Goal: Information Seeking & Learning: Learn about a topic

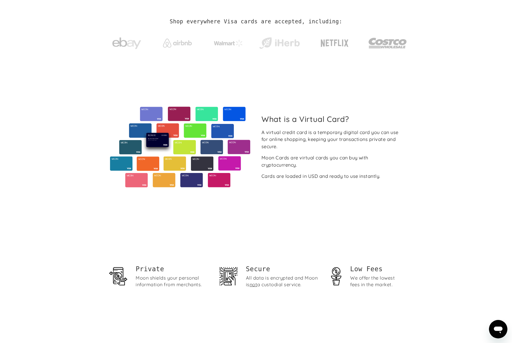
scroll to position [175, 0]
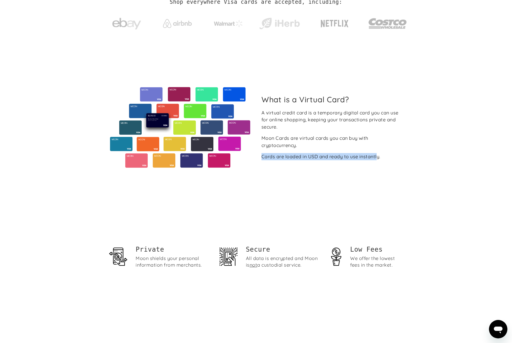
drag, startPoint x: 377, startPoint y: 157, endPoint x: 281, endPoint y: 150, distance: 96.3
click at [281, 150] on div "A virtual credit card is a temporary digital card you can use for online shoppi…" at bounding box center [332, 134] width 141 height 51
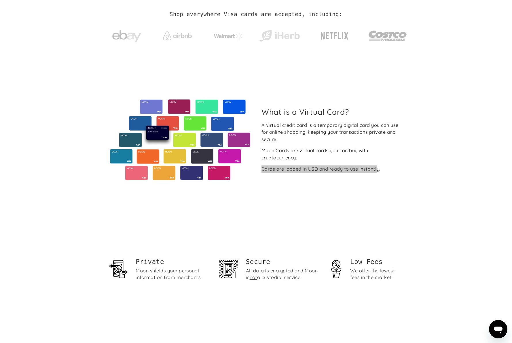
scroll to position [0, 0]
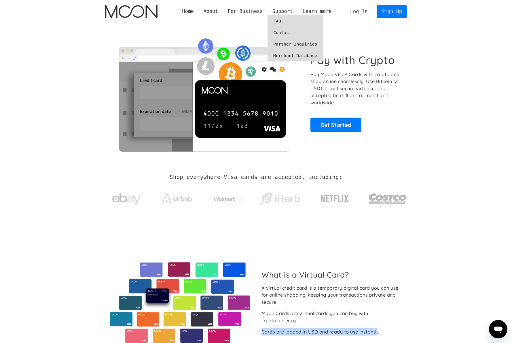
click at [277, 20] on link "FAQ" at bounding box center [295, 21] width 55 height 12
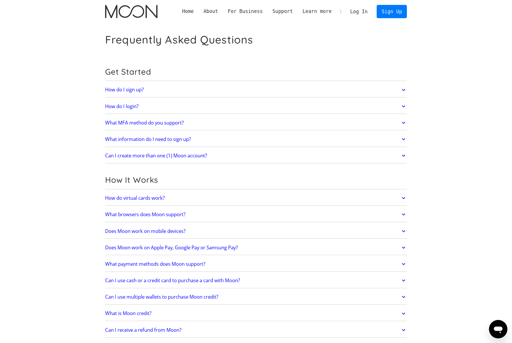
click at [161, 87] on link "How do I sign up?" at bounding box center [256, 90] width 302 height 12
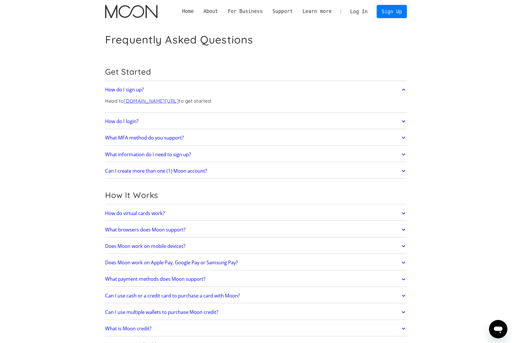
click at [182, 123] on link "How do I login?" at bounding box center [256, 121] width 302 height 12
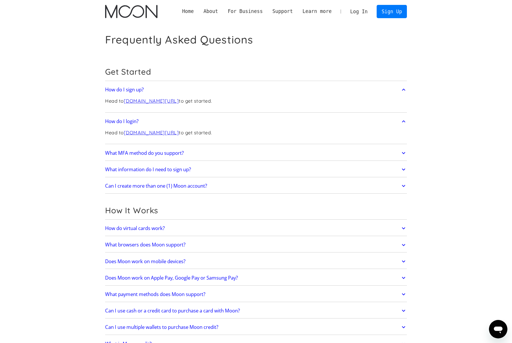
scroll to position [8, 0]
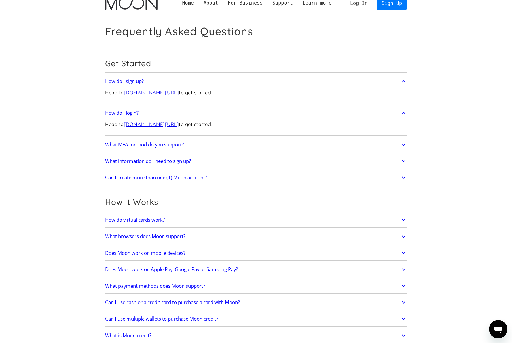
click at [202, 141] on link "What MFA method do you support?" at bounding box center [256, 145] width 302 height 12
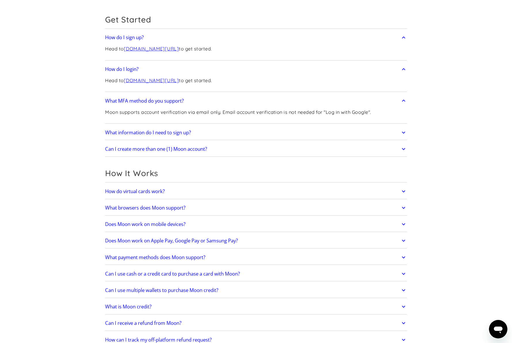
scroll to position [57, 0]
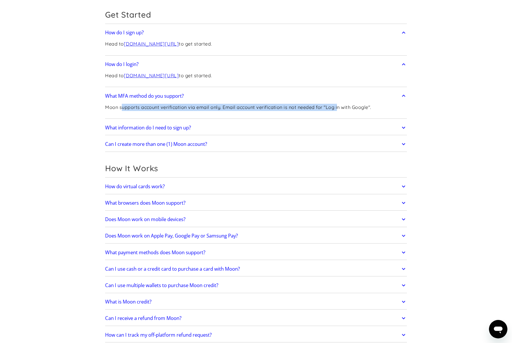
drag, startPoint x: 216, startPoint y: 110, endPoint x: 338, endPoint y: 107, distance: 122.5
click at [338, 107] on p "Moon supports account verification via email only. Email account verification i…" at bounding box center [238, 107] width 266 height 7
click at [331, 126] on link "What information do I need to sign up?" at bounding box center [256, 128] width 302 height 12
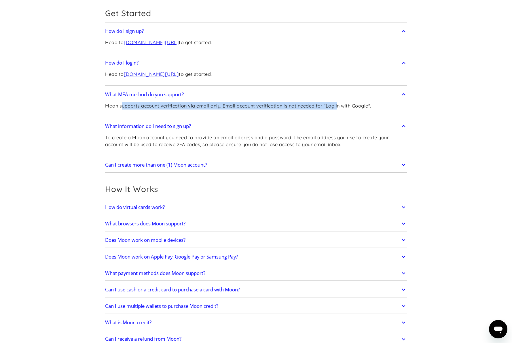
scroll to position [61, 0]
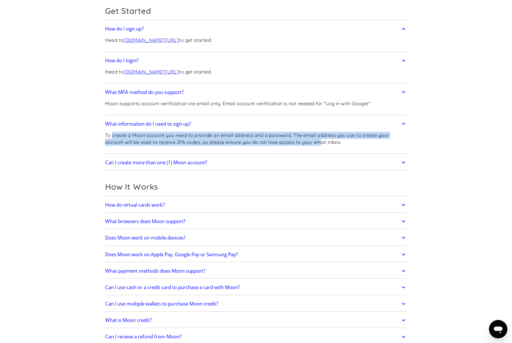
drag, startPoint x: 119, startPoint y: 135, endPoint x: 324, endPoint y: 142, distance: 205.6
click at [323, 142] on p "To create a Moon account you need to provide an email address and a password. T…" at bounding box center [256, 139] width 302 height 14
click at [340, 158] on link "Can I create more than one (1) Moon account?" at bounding box center [256, 162] width 302 height 12
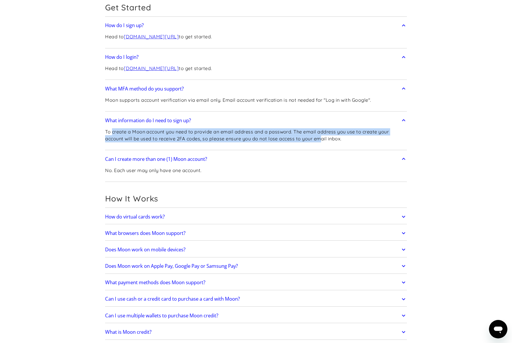
scroll to position [65, 0]
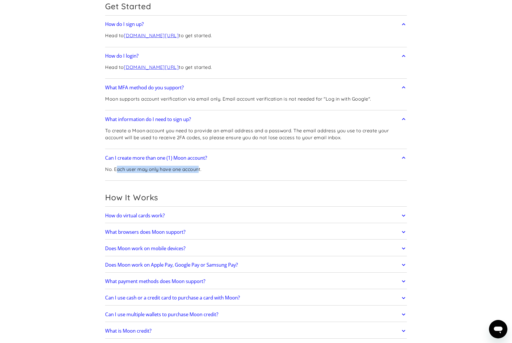
drag, startPoint x: 128, startPoint y: 169, endPoint x: 209, endPoint y: 171, distance: 81.0
click at [201, 171] on p "No. Each user may only have one account." at bounding box center [153, 169] width 97 height 7
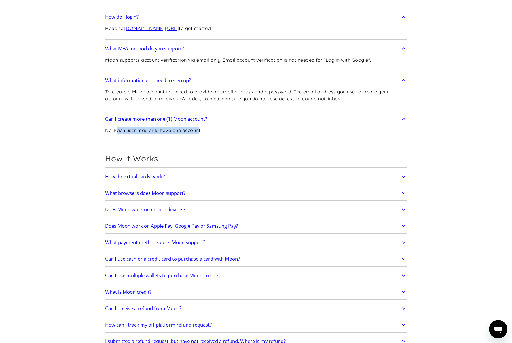
scroll to position [122, 0]
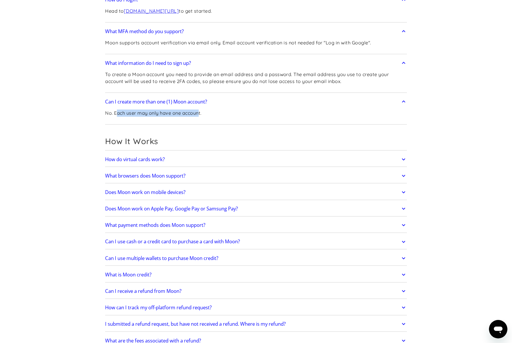
click at [218, 163] on link "How do virtual cards work?" at bounding box center [256, 159] width 302 height 12
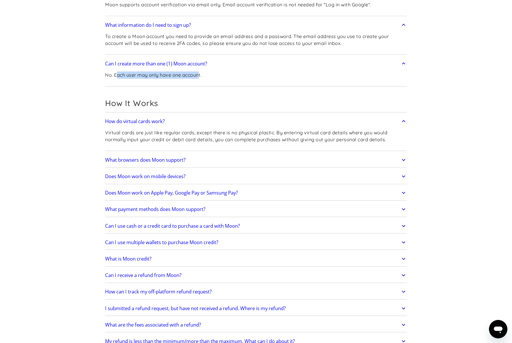
scroll to position [167, 0]
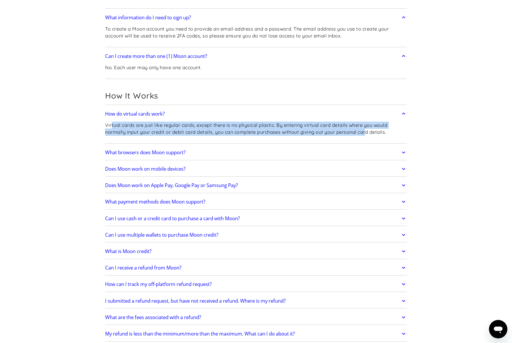
drag, startPoint x: 117, startPoint y: 124, endPoint x: 368, endPoint y: 133, distance: 251.5
click at [368, 133] on p "Virtual cards are just like regular cards, except there is no physical plastic.…" at bounding box center [256, 129] width 302 height 14
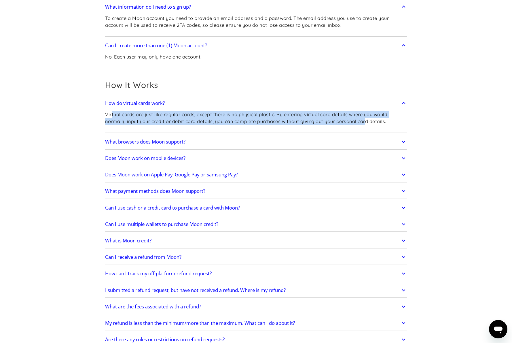
scroll to position [197, 0]
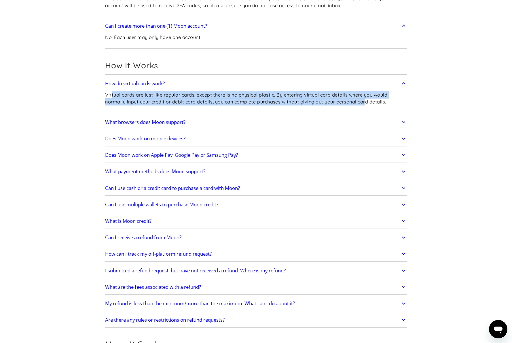
click at [277, 157] on link "Does Moon work on Apple Pay, Google Pay or Samsung Pay?" at bounding box center [256, 155] width 302 height 12
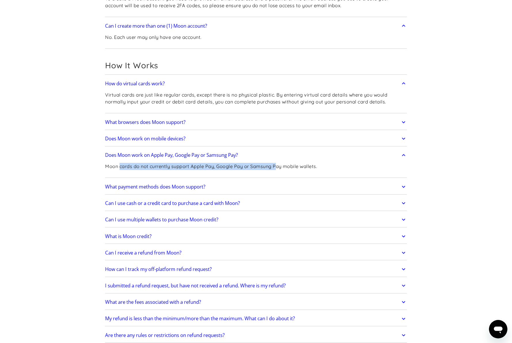
drag, startPoint x: 124, startPoint y: 167, endPoint x: 291, endPoint y: 169, distance: 167.5
click at [280, 169] on p "Moon cards do not currently support Apple Pay, Google Pay or Samsung Pay mobile…" at bounding box center [211, 166] width 212 height 7
click at [230, 186] on link "What payment methods does Moon support?" at bounding box center [256, 187] width 302 height 12
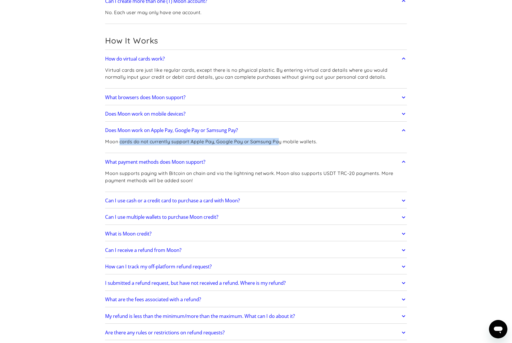
scroll to position [229, 0]
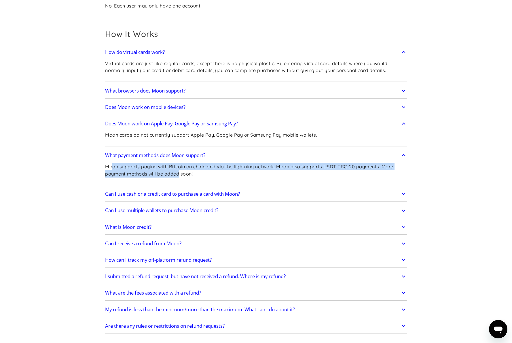
drag, startPoint x: 113, startPoint y: 167, endPoint x: 180, endPoint y: 174, distance: 67.5
click at [180, 174] on p "Moon supports paying with Bitcoin on chain and via the lightning network. Moon …" at bounding box center [256, 170] width 302 height 14
click at [289, 194] on link "Can I use cash or a credit card to purchase a card with Moon?" at bounding box center [256, 194] width 302 height 12
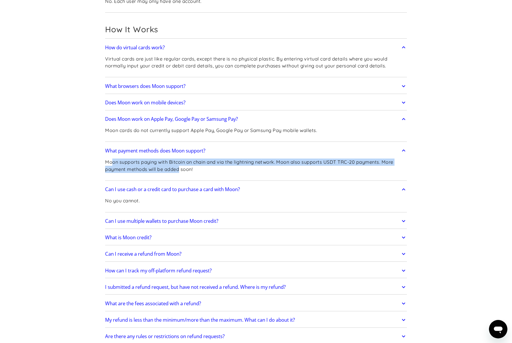
scroll to position [234, 0]
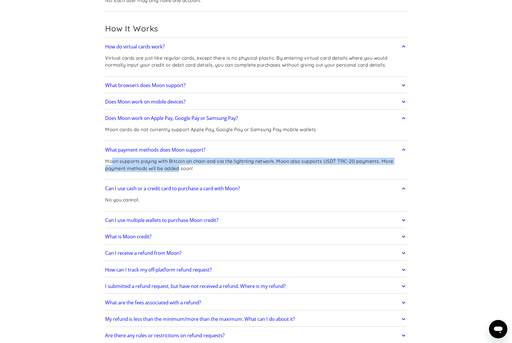
click at [287, 218] on link "Can I use multiple wallets to purchase Moon credit?" at bounding box center [256, 220] width 302 height 12
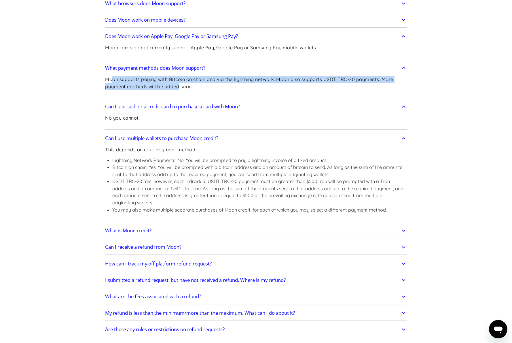
scroll to position [350, 0]
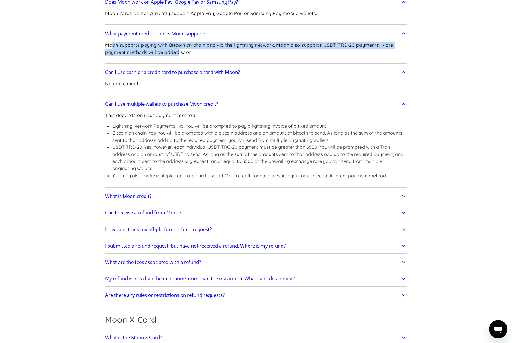
click at [251, 199] on link "What is Moon credit?" at bounding box center [256, 196] width 302 height 12
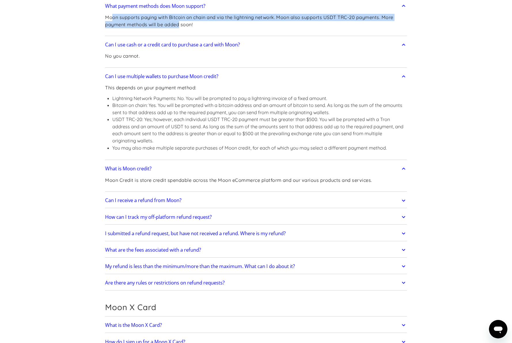
scroll to position [403, 0]
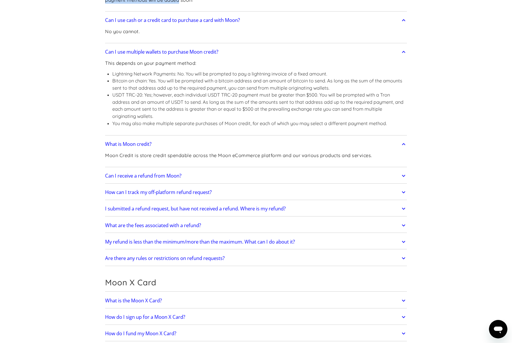
click at [265, 178] on link "Can I receive a refund from Moon?" at bounding box center [256, 176] width 302 height 12
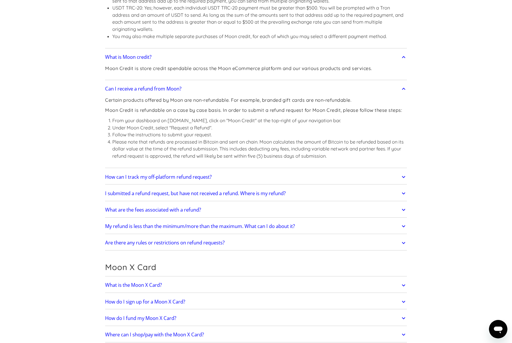
scroll to position [497, 0]
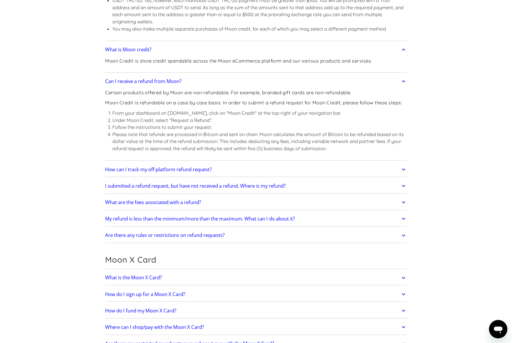
click at [273, 173] on link "How can I track my off-platform refund request?" at bounding box center [256, 169] width 302 height 12
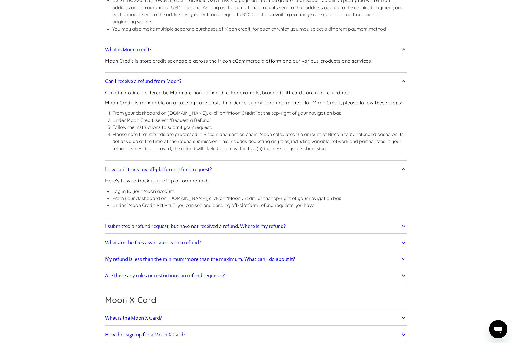
scroll to position [614, 0]
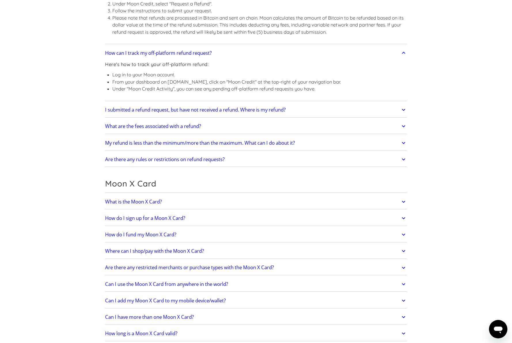
click at [311, 114] on link "I submitted a refund request, but have not received a refund. Where is my refun…" at bounding box center [256, 110] width 302 height 12
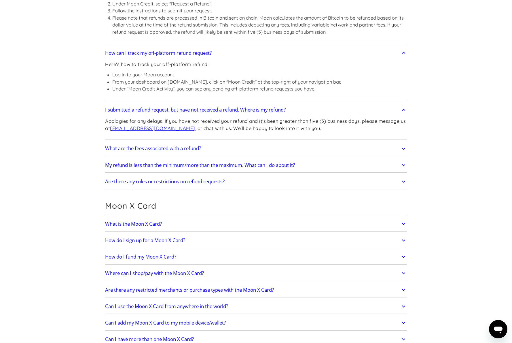
click at [294, 150] on link "What are the fees associated with a refund?" at bounding box center [256, 149] width 302 height 12
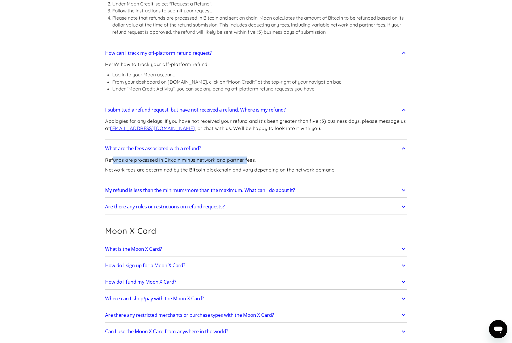
drag, startPoint x: 114, startPoint y: 160, endPoint x: 250, endPoint y: 159, distance: 136.3
click at [250, 159] on p "Refunds are processed in Bitcoin minus network and partner fees." at bounding box center [220, 159] width 231 height 7
click at [319, 191] on link "My refund is less than the minimum/more than the maximum. What can I do about i…" at bounding box center [256, 190] width 302 height 12
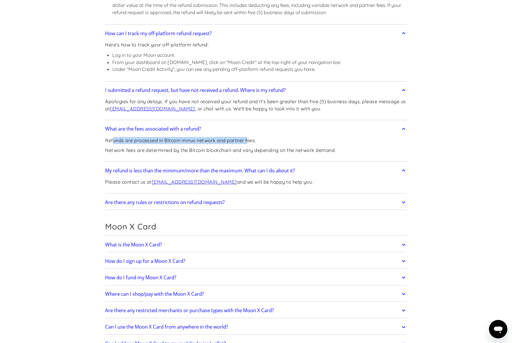
click at [317, 202] on link "Are there any rules or restrictions on refund requests?" at bounding box center [256, 202] width 302 height 12
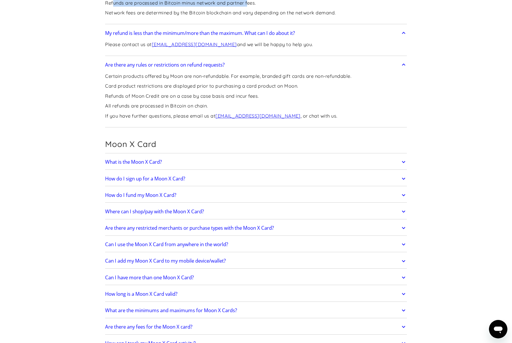
scroll to position [771, 0]
click at [226, 181] on link "How do I sign up for a Moon X Card?" at bounding box center [256, 178] width 302 height 12
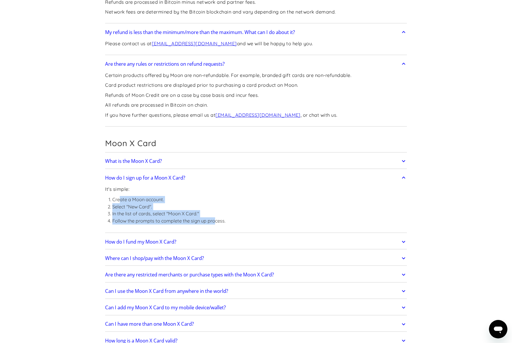
drag, startPoint x: 211, startPoint y: 222, endPoint x: 121, endPoint y: 202, distance: 91.9
click at [121, 202] on ol "Create a Moon account. Select "New Card". In the list of cards, select "Moon X …" at bounding box center [165, 210] width 120 height 28
click at [123, 214] on li "In the list of cards, select "Moon X Card."" at bounding box center [168, 213] width 113 height 7
drag, startPoint x: 118, startPoint y: 220, endPoint x: 229, endPoint y: 219, distance: 111.3
click at [229, 219] on div "It's simple: Create a Moon account. Select "New Card". In the list of cards, se…" at bounding box center [256, 208] width 302 height 48
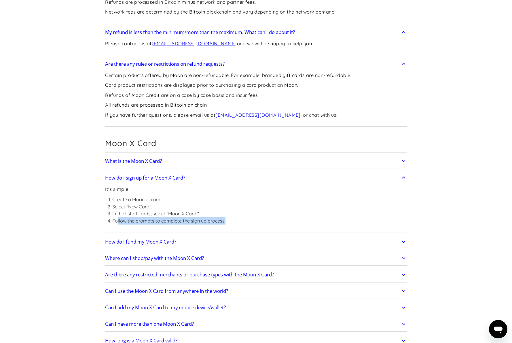
click at [230, 158] on link "What is the Moon X Card?" at bounding box center [256, 161] width 302 height 12
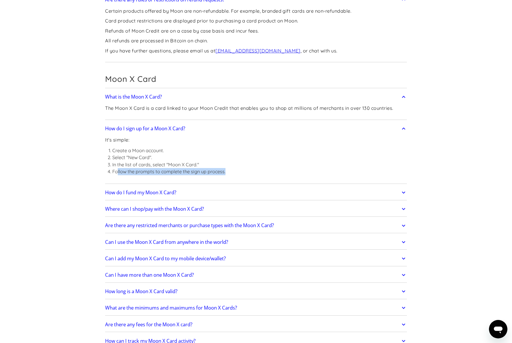
scroll to position [841, 0]
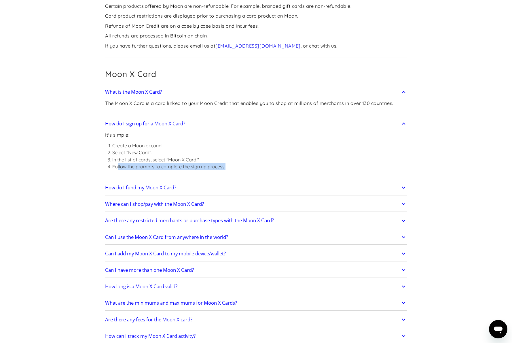
click at [241, 192] on link "How do I fund my Moon X Card?" at bounding box center [256, 188] width 302 height 12
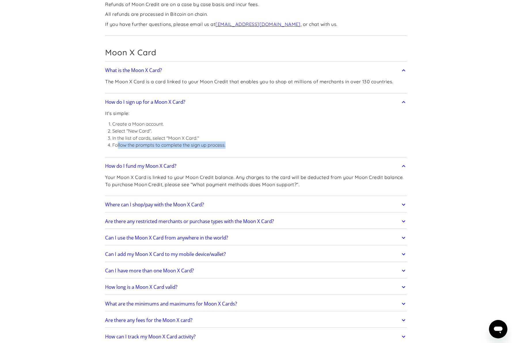
scroll to position [869, 0]
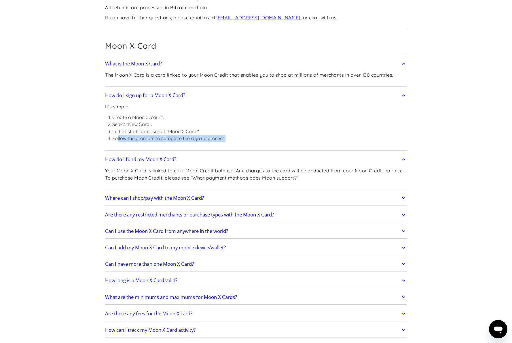
click at [289, 198] on link "Where can I shop/pay with the Moon X Card?" at bounding box center [256, 198] width 302 height 12
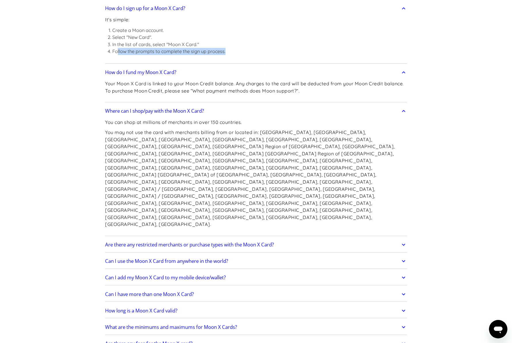
scroll to position [966, 0]
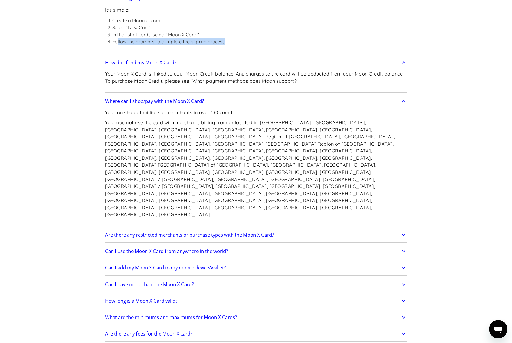
click at [290, 229] on link "Are there any restricted merchants or purchase types with the Moon X Card?" at bounding box center [256, 235] width 302 height 12
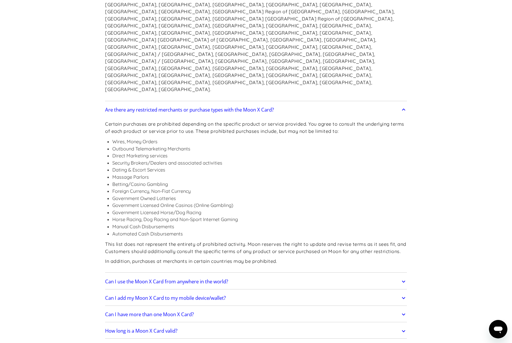
scroll to position [1110, 0]
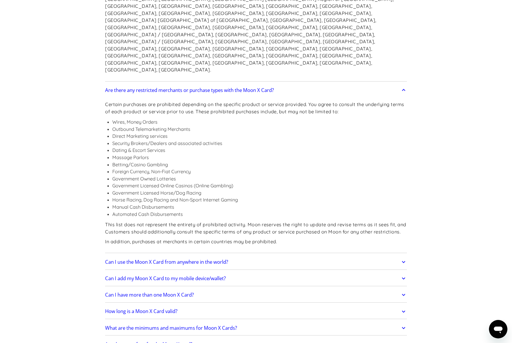
click at [264, 256] on link "Can I use the Moon X Card from anywhere in the world?" at bounding box center [256, 262] width 302 height 12
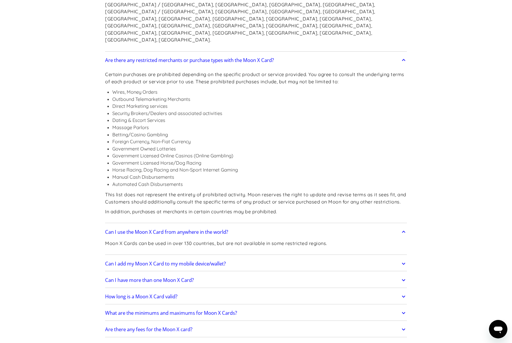
scroll to position [1141, 0]
click at [264, 257] on link "Can I add my Moon X Card to my mobile device/wallet?" at bounding box center [256, 263] width 302 height 12
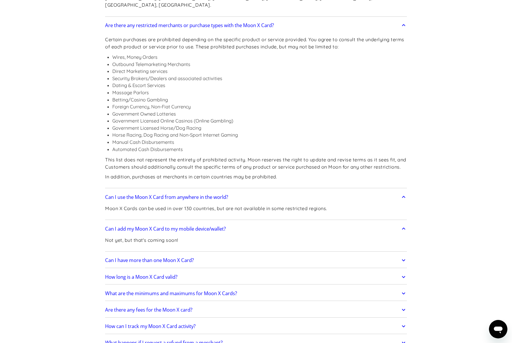
scroll to position [1187, 0]
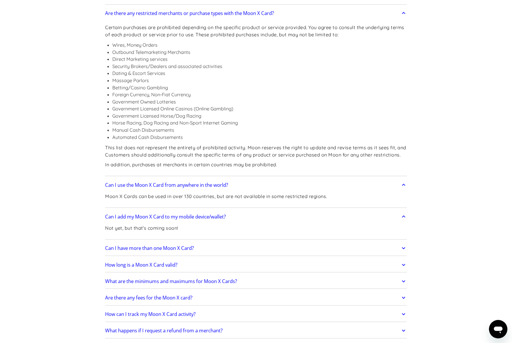
click at [264, 242] on link "Can I have more than one Moon X Card?" at bounding box center [256, 248] width 302 height 12
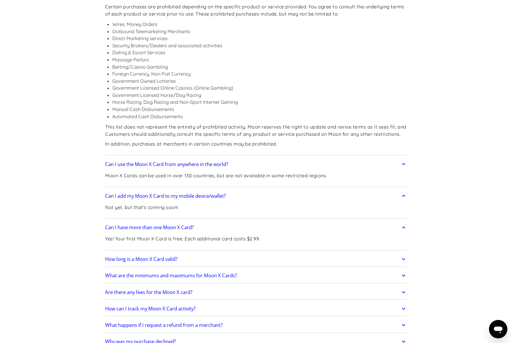
scroll to position [1214, 0]
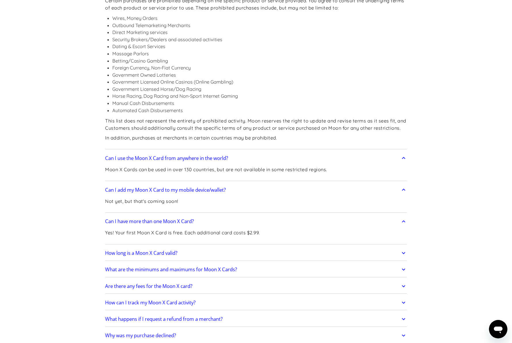
click at [231, 247] on link "How long is a Moon X Card valid?" at bounding box center [256, 253] width 302 height 12
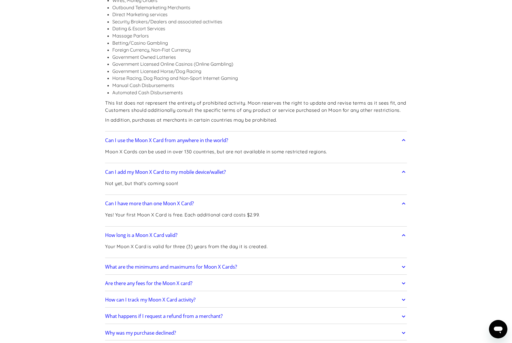
click at [265, 261] on link "What are the minimums and maximums for Moon X Cards?" at bounding box center [256, 267] width 302 height 12
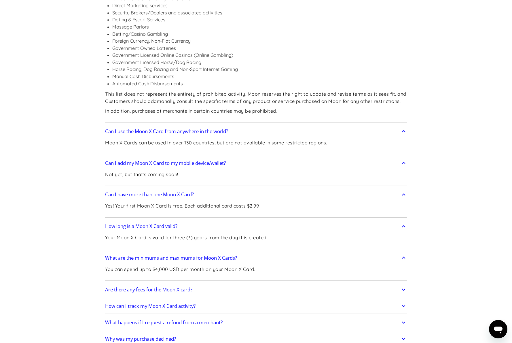
scroll to position [1263, 0]
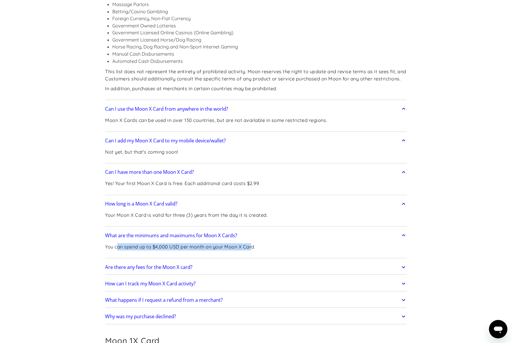
drag, startPoint x: 117, startPoint y: 198, endPoint x: 255, endPoint y: 199, distance: 137.5
click at [254, 243] on p "You can spend up to $4,000 USD per month on your Moon X Card." at bounding box center [180, 246] width 150 height 7
click at [266, 242] on div "You can spend up to $4,000 USD per month on your Moon X Card." at bounding box center [256, 249] width 302 height 15
drag, startPoint x: 216, startPoint y: 198, endPoint x: 150, endPoint y: 197, distance: 66.9
click at [150, 243] on p "You can spend up to $4,000 USD per month on your Moon X Card." at bounding box center [180, 246] width 150 height 7
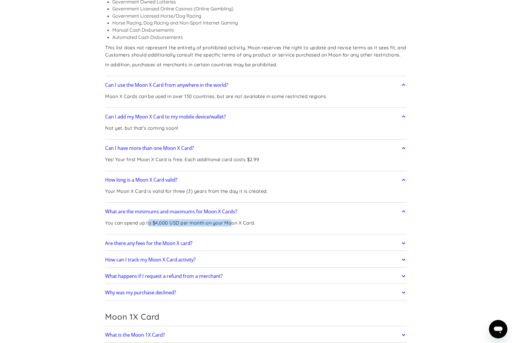
scroll to position [1317, 0]
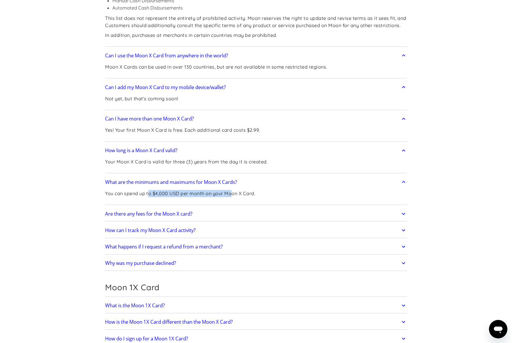
click at [289, 208] on link "Are there any fees for the Moon X card?" at bounding box center [256, 214] width 302 height 12
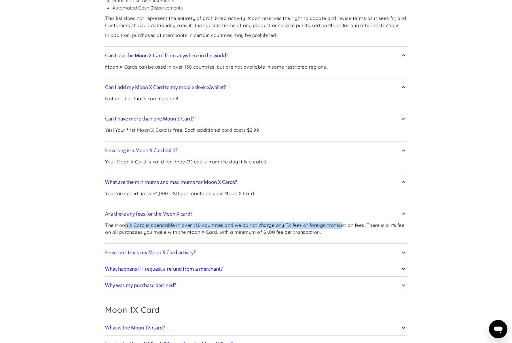
drag, startPoint x: 125, startPoint y: 174, endPoint x: 344, endPoint y: 175, distance: 219.0
click at [344, 222] on p "The Moon X Card is spendable in over 130 countries and we do not charge any FX …" at bounding box center [256, 229] width 302 height 14
click at [233, 222] on p "The Moon X Card is spendable in over 130 countries and we do not charge any FX …" at bounding box center [256, 229] width 302 height 14
drag, startPoint x: 241, startPoint y: 176, endPoint x: 365, endPoint y: 178, distance: 124.5
click at [365, 222] on p "The Moon X Card is spendable in over 130 countries and we do not charge any FX …" at bounding box center [256, 229] width 302 height 14
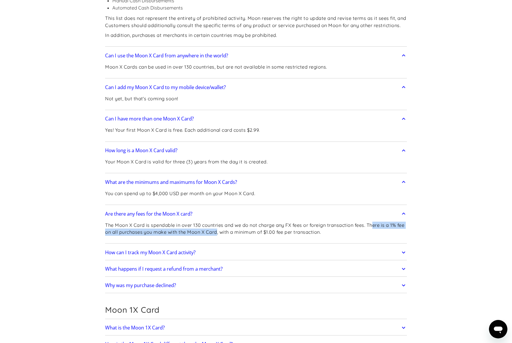
drag, startPoint x: 376, startPoint y: 176, endPoint x: 227, endPoint y: 185, distance: 149.0
click at [227, 222] on p "The Moon X Card is spendable in over 130 countries and we do not charge any FX …" at bounding box center [256, 229] width 302 height 14
click at [244, 246] on link "How can I track my Moon X Card activity?" at bounding box center [256, 252] width 302 height 12
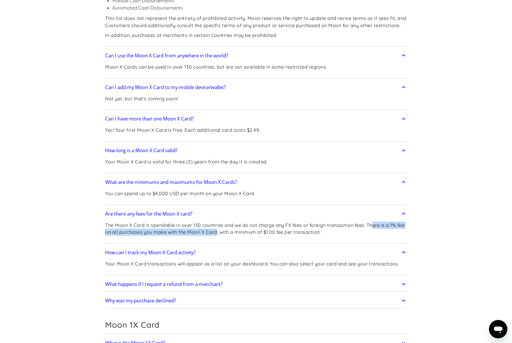
scroll to position [1348, 0]
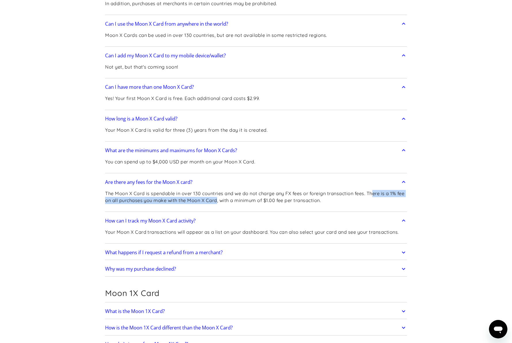
click at [274, 246] on link "What happens if I request a refund from a merchant?" at bounding box center [256, 252] width 302 height 12
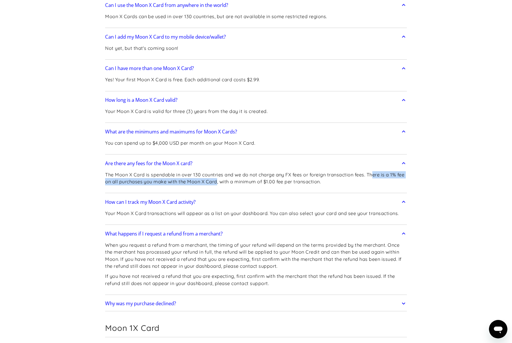
scroll to position [1370, 0]
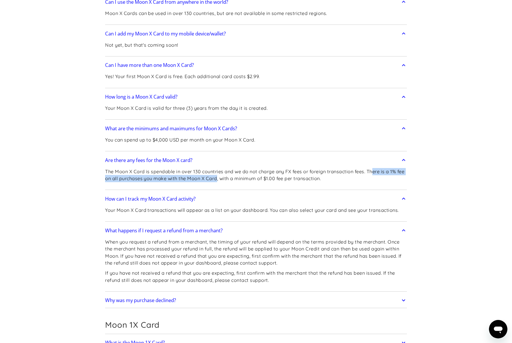
click at [272, 294] on link "Why was my purchase declined?" at bounding box center [256, 300] width 302 height 12
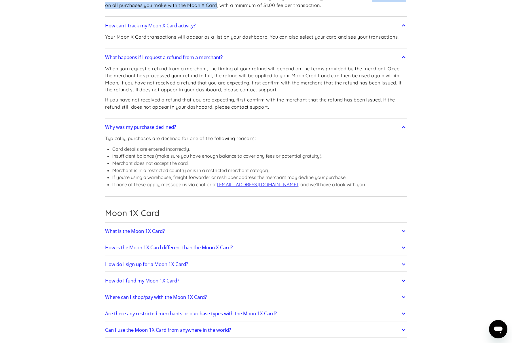
scroll to position [1553, 0]
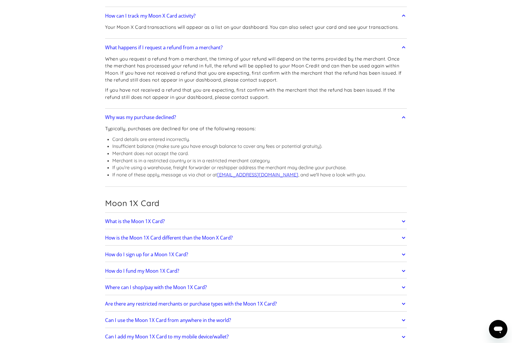
click at [253, 215] on link "What is the Moon 1X Card?" at bounding box center [256, 221] width 302 height 12
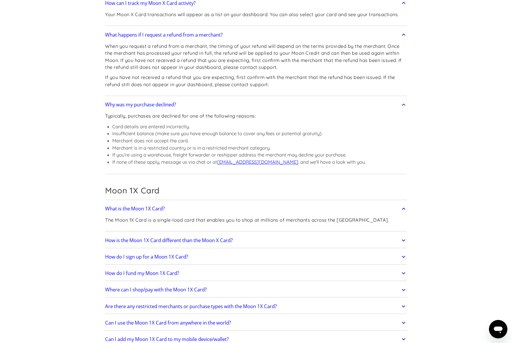
scroll to position [1583, 0]
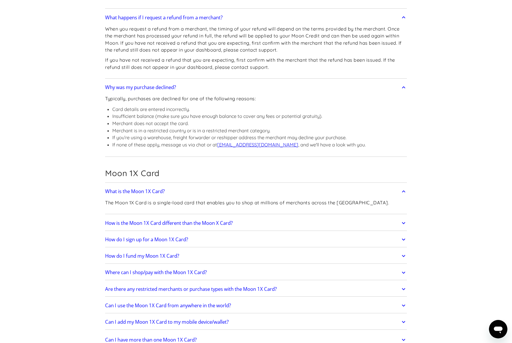
click at [265, 217] on link "How is the Moon 1X Card different than the Moon X Card?" at bounding box center [256, 223] width 302 height 12
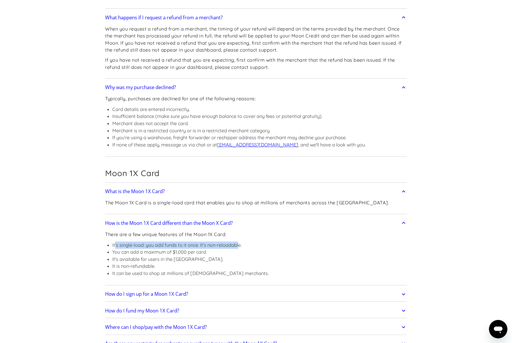
drag, startPoint x: 115, startPoint y: 197, endPoint x: 240, endPoint y: 197, distance: 125.1
click at [240, 242] on li "It's single-load: you add funds to it once. It's non-reloadable." at bounding box center [190, 245] width 156 height 7
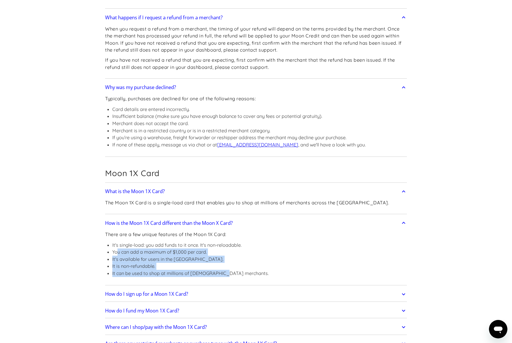
drag, startPoint x: 119, startPoint y: 203, endPoint x: 281, endPoint y: 224, distance: 163.9
click at [271, 229] on div "There are a few unique features of the Moon 1X Card: It's single-load: you add …" at bounding box center [256, 256] width 302 height 54
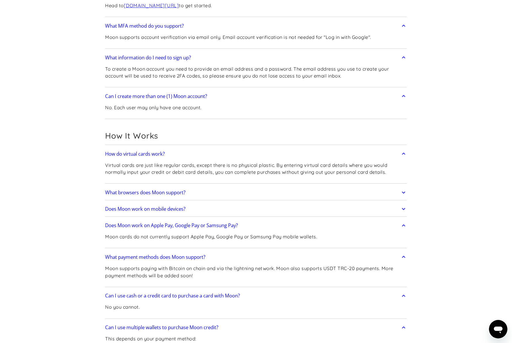
scroll to position [0, 0]
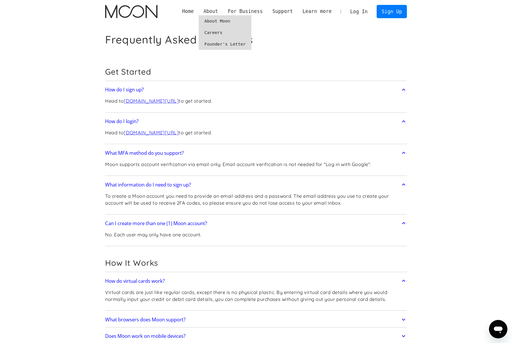
click at [216, 13] on div "About" at bounding box center [211, 11] width 15 height 7
click at [133, 10] on img "home" at bounding box center [131, 11] width 52 height 13
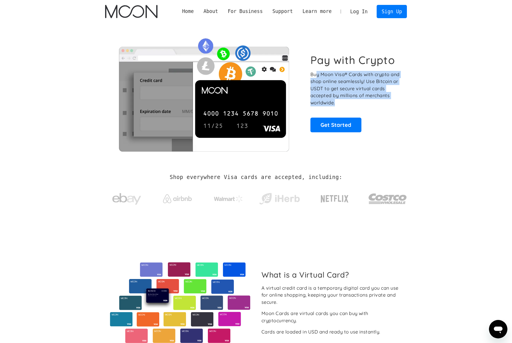
drag, startPoint x: 316, startPoint y: 74, endPoint x: 384, endPoint y: 103, distance: 74.0
click at [384, 103] on p "Buy Moon Visa® Cards with crypto and shop online seamlessly! Use Bitcoin or USD…" at bounding box center [356, 88] width 90 height 35
